Goal: Book appointment/travel/reservation

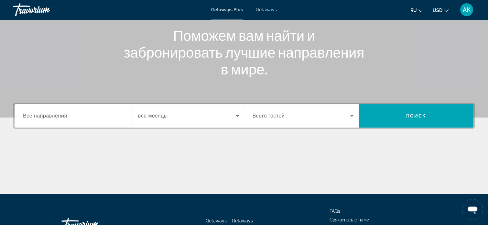
scroll to position [97, 0]
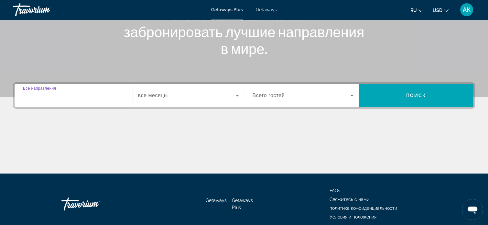
click at [93, 94] on input "Destination Все направления" at bounding box center [73, 96] width 101 height 8
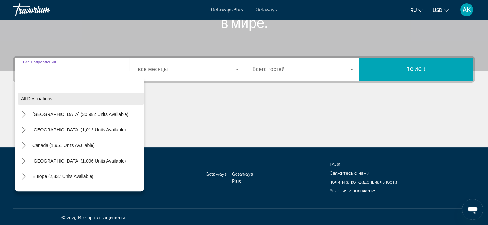
scroll to position [125, 0]
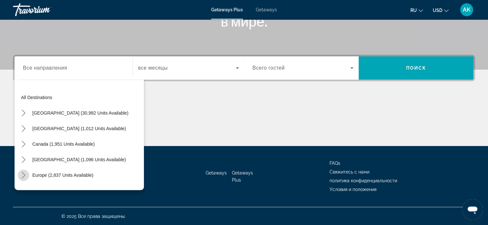
click at [22, 175] on icon "Toggle Europe (2,837 units available) submenu" at bounding box center [23, 175] width 6 height 6
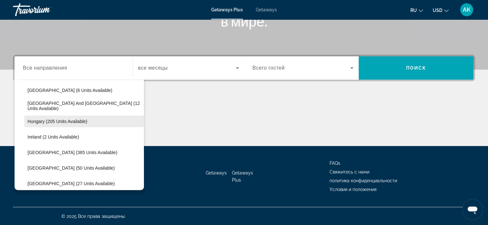
scroll to position [210, 0]
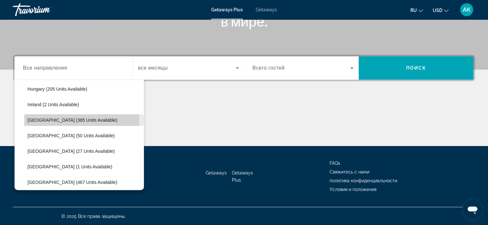
click at [78, 120] on span "[GEOGRAPHIC_DATA] (385 units available)" at bounding box center [73, 120] width 90 height 5
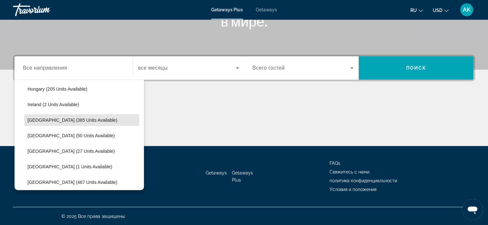
type input "**********"
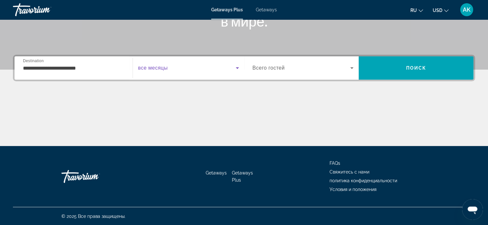
click at [235, 67] on icon "Search widget" at bounding box center [238, 68] width 8 height 8
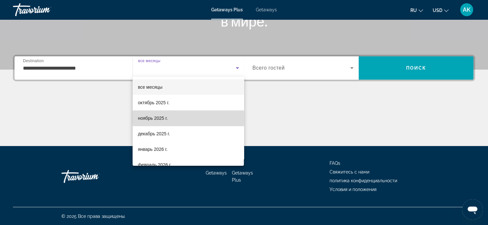
click at [189, 118] on mat-option "ноябрь 2025 г." at bounding box center [188, 118] width 111 height 16
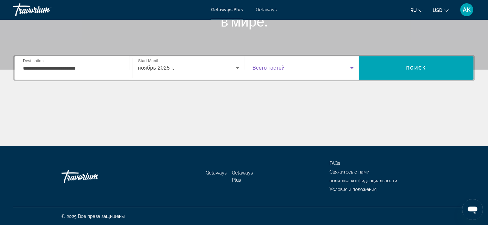
click at [351, 68] on icon "Search widget" at bounding box center [352, 68] width 8 height 8
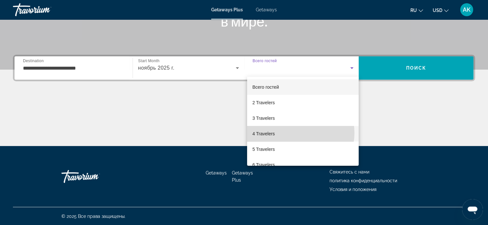
click at [295, 133] on mat-option "4 Travelers" at bounding box center [303, 134] width 112 height 16
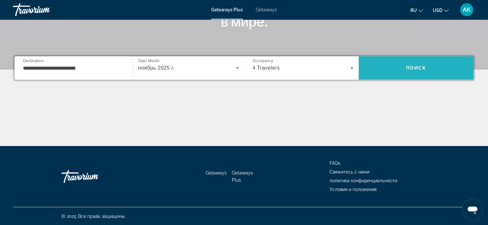
click at [406, 64] on span "Search" at bounding box center [416, 68] width 115 height 16
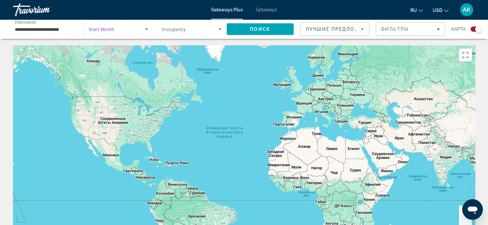
click at [147, 28] on icon "Search widget" at bounding box center [147, 29] width 8 height 8
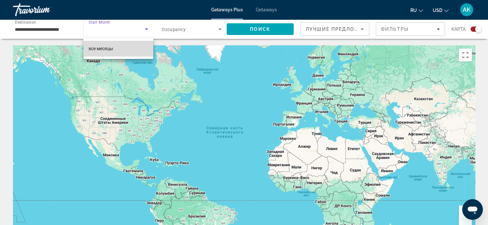
click at [136, 52] on mat-option "все месяцы" at bounding box center [119, 49] width 70 height 16
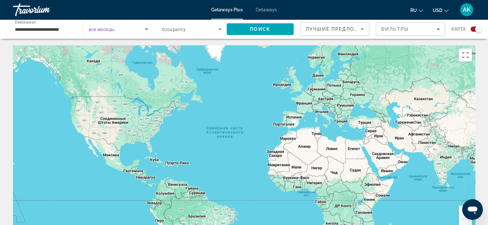
click at [145, 30] on icon "Search widget" at bounding box center [147, 29] width 8 height 8
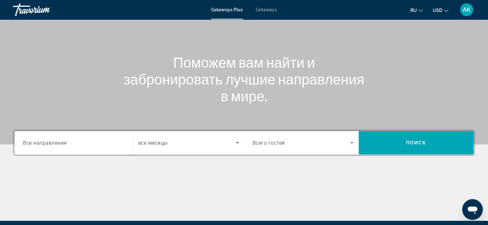
scroll to position [65, 0]
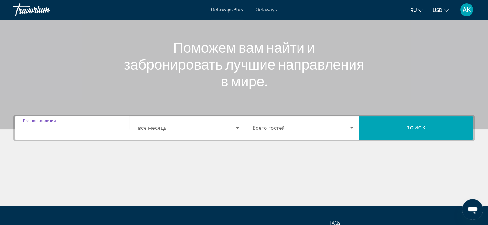
click at [104, 129] on input "Destination Все направления" at bounding box center [73, 128] width 101 height 8
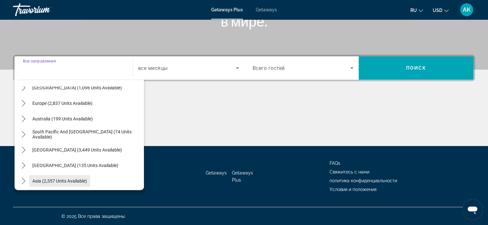
scroll to position [40, 0]
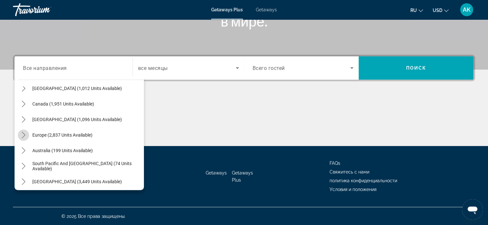
click at [24, 134] on icon "Toggle Europe (2,837 units available) submenu" at bounding box center [24, 135] width 4 height 6
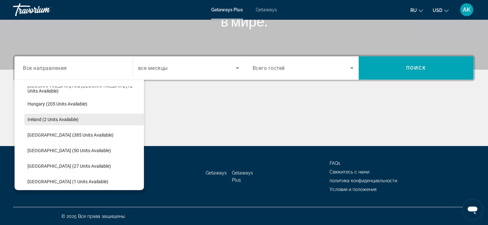
scroll to position [210, 0]
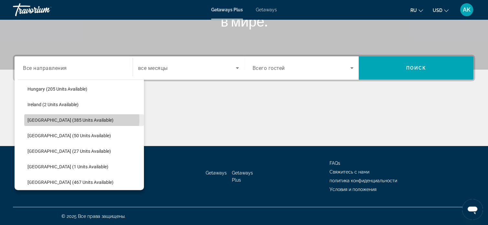
click at [74, 119] on span "[GEOGRAPHIC_DATA] (385 units available)" at bounding box center [71, 120] width 86 height 5
type input "**********"
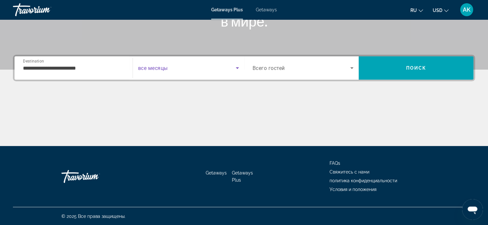
click at [235, 67] on icon "Search widget" at bounding box center [238, 68] width 8 height 8
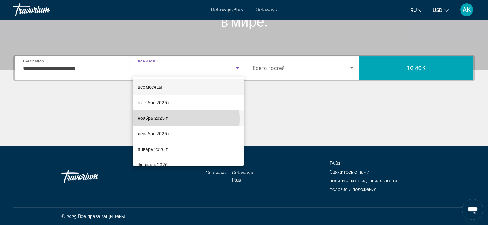
click at [174, 119] on mat-option "ноябрь 2025 г." at bounding box center [188, 118] width 111 height 16
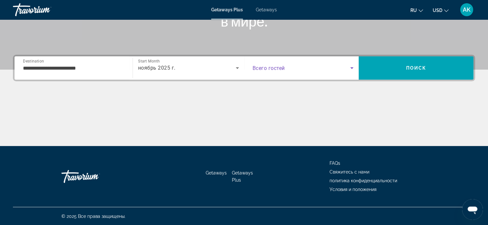
click at [352, 67] on icon "Search widget" at bounding box center [352, 68] width 8 height 8
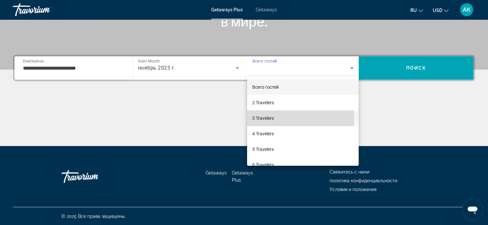
click at [283, 119] on mat-option "3 Travelers" at bounding box center [303, 118] width 112 height 16
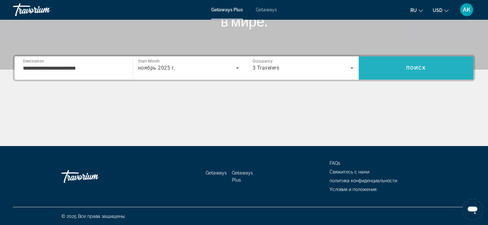
click at [400, 71] on span "Search" at bounding box center [416, 68] width 115 height 16
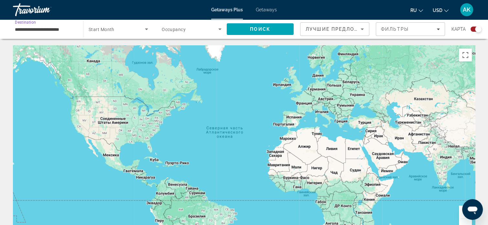
click at [64, 30] on input "**********" at bounding box center [45, 30] width 60 height 8
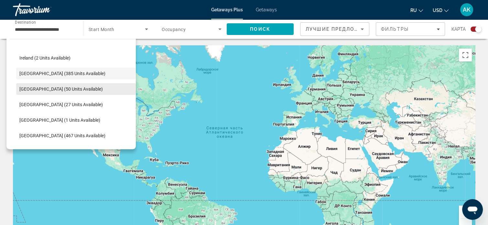
scroll to position [224, 0]
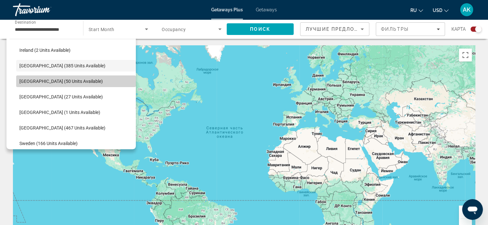
click at [79, 79] on span "Select destination: Portugal (50 units available)" at bounding box center [76, 81] width 120 height 16
type input "**********"
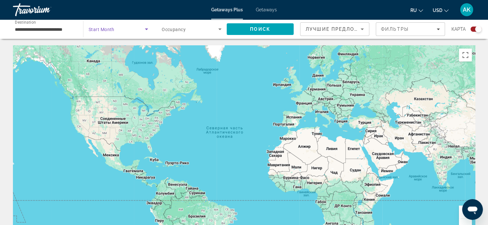
click at [147, 28] on icon "Search widget" at bounding box center [147, 29] width 8 height 8
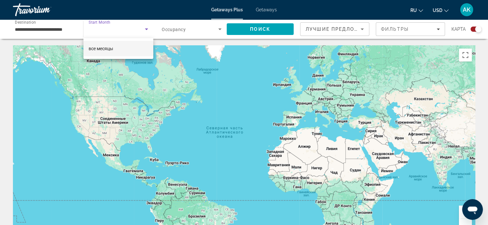
click at [146, 29] on div at bounding box center [244, 112] width 488 height 225
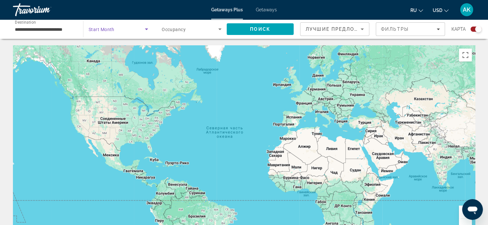
click at [146, 29] on icon "Search widget" at bounding box center [146, 29] width 3 height 2
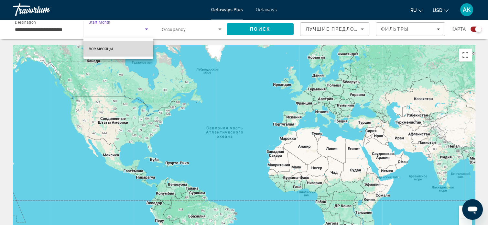
click at [121, 48] on mat-option "все месяцы" at bounding box center [119, 49] width 70 height 16
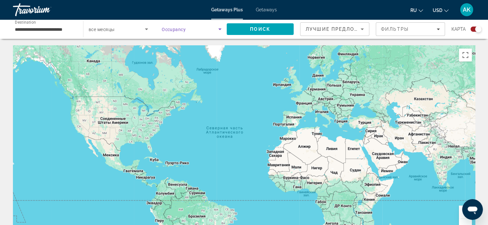
click at [221, 28] on icon "Search widget" at bounding box center [220, 29] width 8 height 8
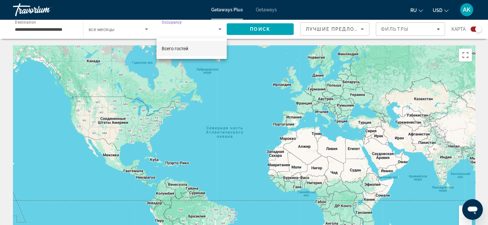
click at [208, 29] on div at bounding box center [244, 112] width 488 height 225
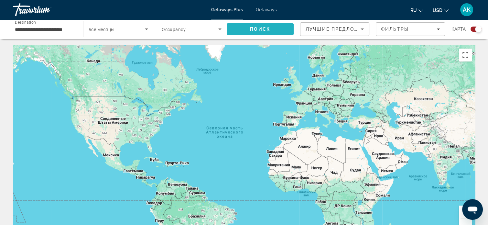
click at [257, 30] on span "Поиск" at bounding box center [260, 29] width 20 height 5
click at [260, 29] on span "Поиск" at bounding box center [260, 29] width 20 height 5
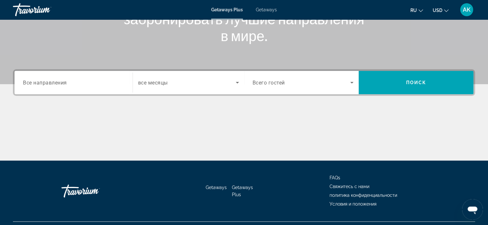
scroll to position [125, 0]
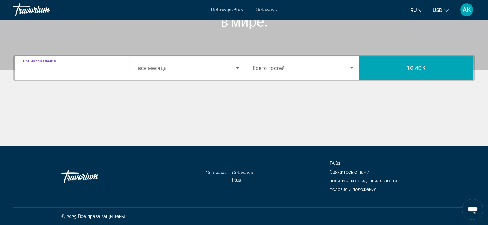
click at [70, 66] on input "Destination Все направления" at bounding box center [73, 68] width 101 height 8
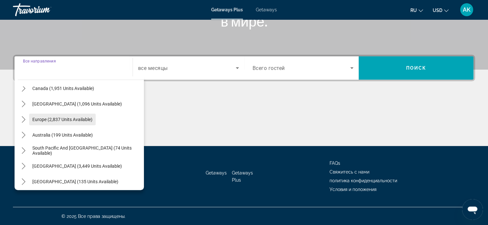
scroll to position [40, 0]
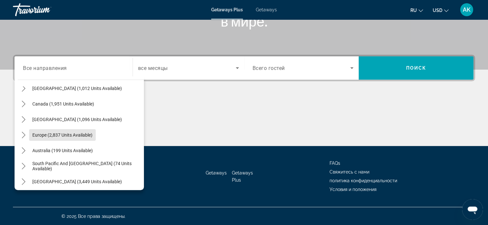
click at [46, 132] on span "Europe (2,837 units available)" at bounding box center [62, 134] width 60 height 5
type input "**********"
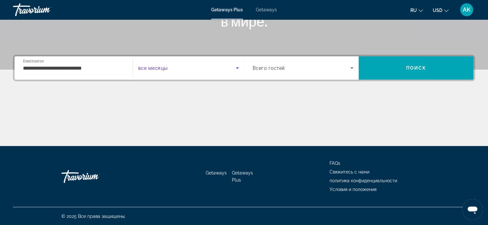
click at [236, 68] on icon "Search widget" at bounding box center [238, 68] width 8 height 8
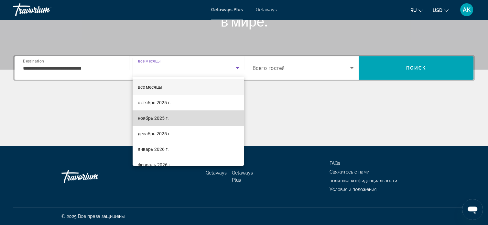
click at [194, 115] on mat-option "ноябрь 2025 г." at bounding box center [188, 118] width 111 height 16
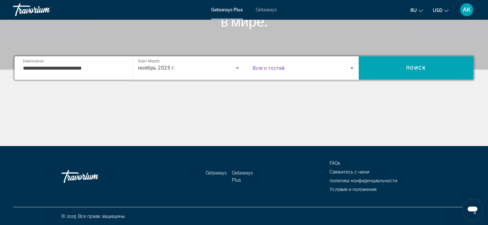
click at [351, 68] on icon "Search widget" at bounding box center [352, 68] width 8 height 8
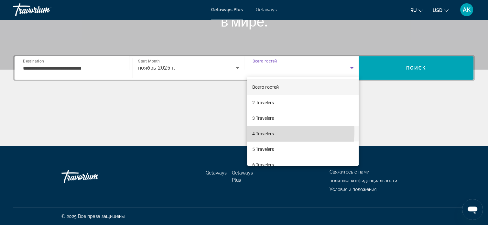
drag, startPoint x: 279, startPoint y: 131, endPoint x: 283, endPoint y: 127, distance: 6.0
click at [280, 130] on mat-option "4 Travelers" at bounding box center [303, 134] width 112 height 16
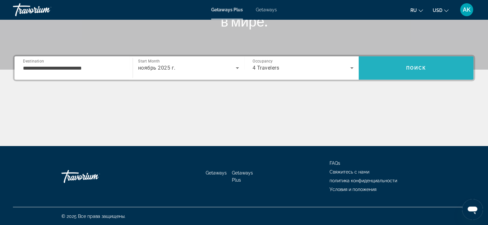
click at [418, 63] on span "Search" at bounding box center [416, 68] width 115 height 16
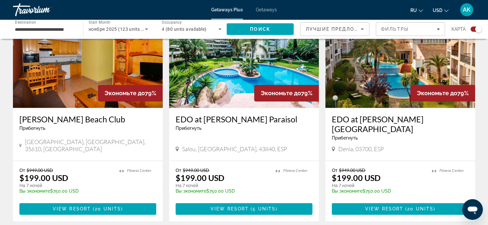
scroll to position [1004, 0]
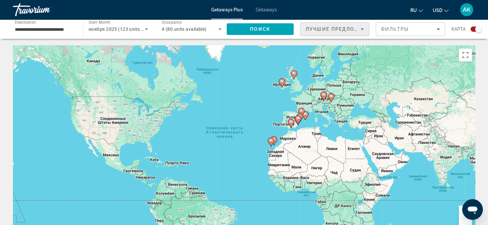
click at [362, 28] on icon "Sort by" at bounding box center [362, 29] width 3 height 2
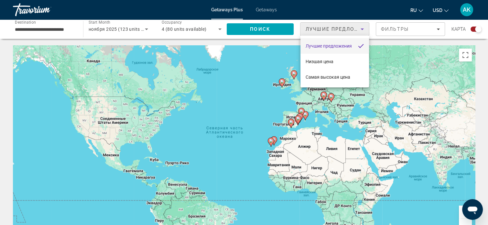
click at [362, 28] on div at bounding box center [244, 112] width 488 height 225
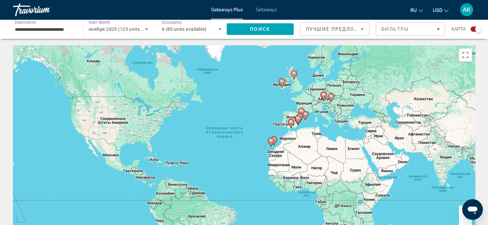
click at [147, 28] on icon "Search widget" at bounding box center [147, 29] width 8 height 8
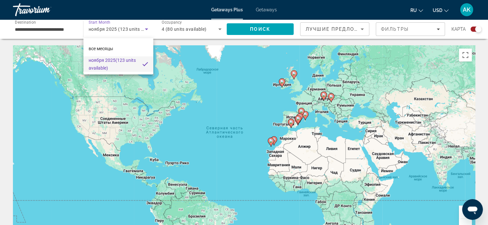
click at [147, 28] on div at bounding box center [244, 112] width 488 height 225
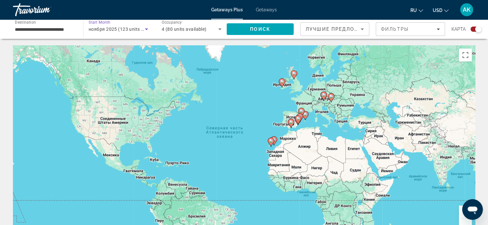
click at [147, 29] on icon "Search widget" at bounding box center [146, 29] width 3 height 2
